Goal: Find specific page/section: Find specific page/section

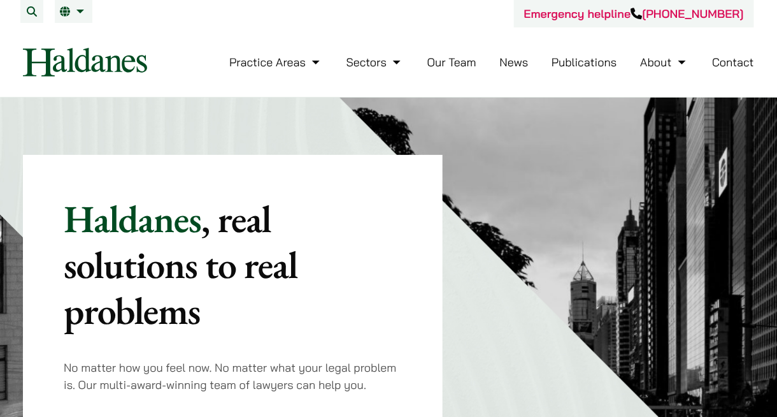
click at [464, 66] on link "Our Team" at bounding box center [451, 62] width 49 height 15
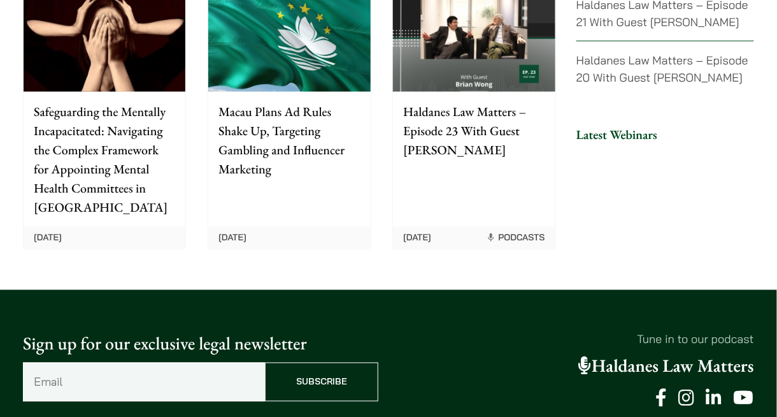
scroll to position [3308, 0]
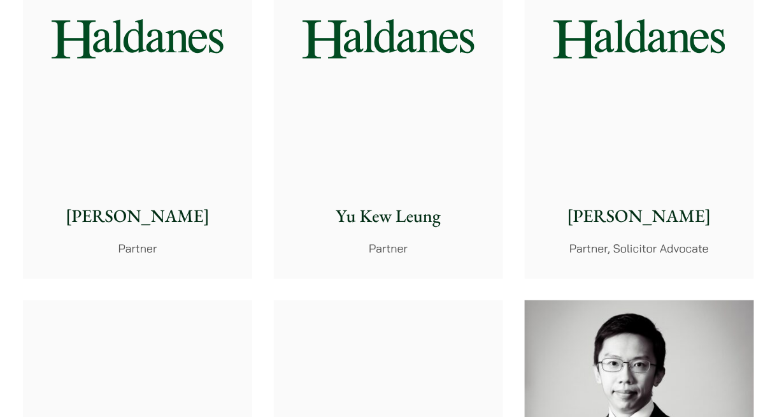
scroll to position [1210, 0]
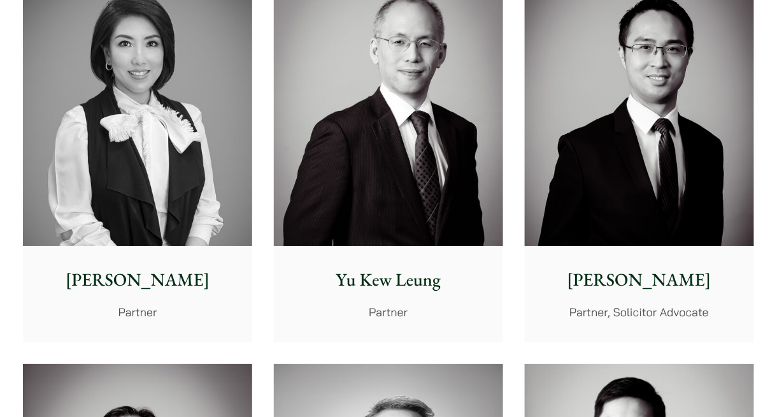
click at [194, 102] on img at bounding box center [137, 102] width 229 height 287
click at [161, 262] on div "Elsie Liu Partner" at bounding box center [137, 293] width 229 height 95
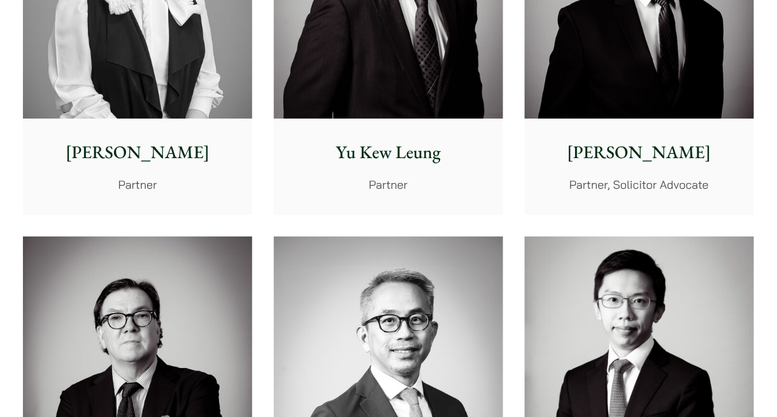
scroll to position [1252, 0]
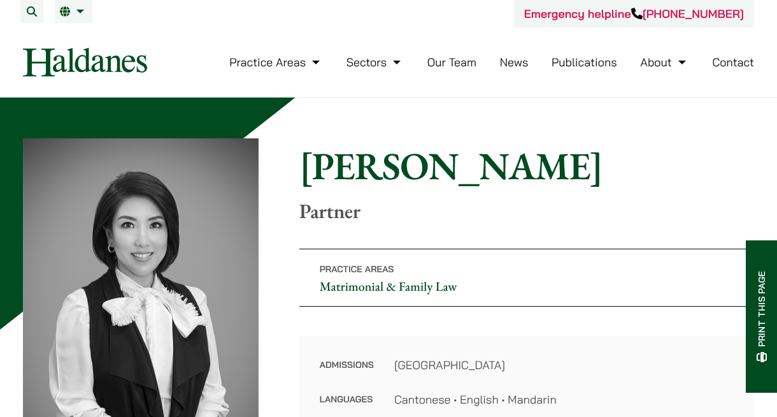
scroll to position [446, 0]
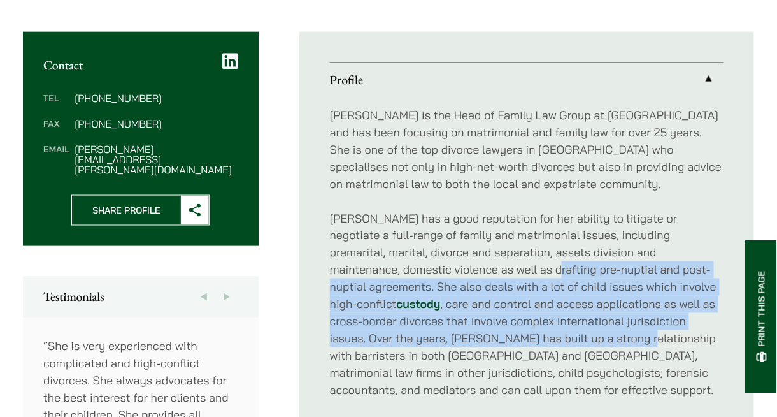
drag, startPoint x: 475, startPoint y: 269, endPoint x: 487, endPoint y: 336, distance: 67.3
click at [487, 336] on p "[PERSON_NAME] has a good reputation for her ability to litigate or negotiate a …" at bounding box center [527, 304] width 394 height 189
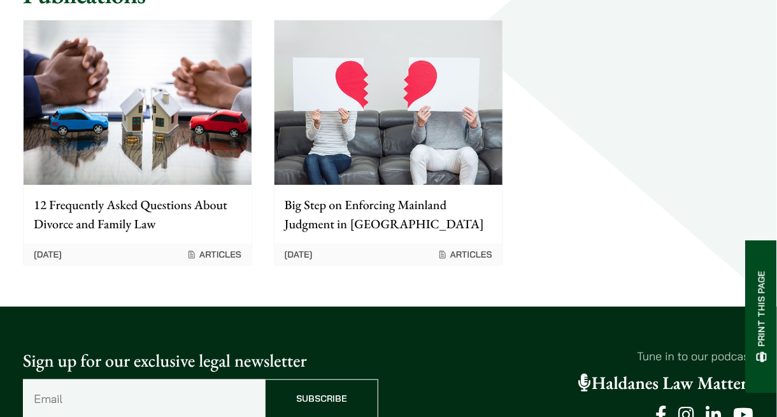
scroll to position [1656, 0]
